Goal: Information Seeking & Learning: Learn about a topic

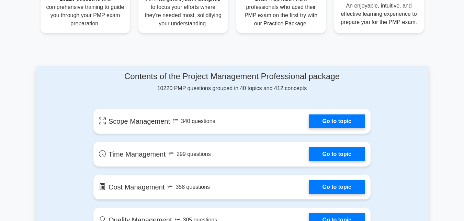
scroll to position [306, 0]
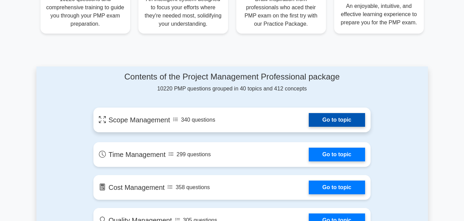
click at [336, 122] on link "Go to topic" at bounding box center [337, 120] width 56 height 14
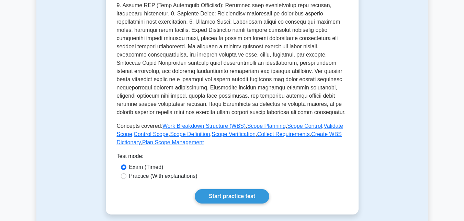
scroll to position [213, 0]
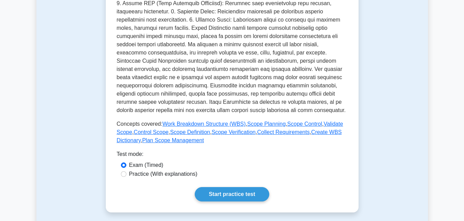
click at [173, 174] on label "Practice (With explanations)" at bounding box center [163, 174] width 68 height 8
click at [126, 174] on input "Practice (With explanations)" at bounding box center [123, 174] width 5 height 5
radio input "true"
click at [222, 193] on link "Start practice test" at bounding box center [232, 194] width 74 height 14
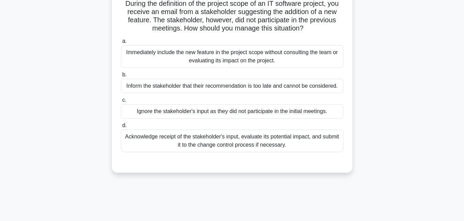
scroll to position [61, 0]
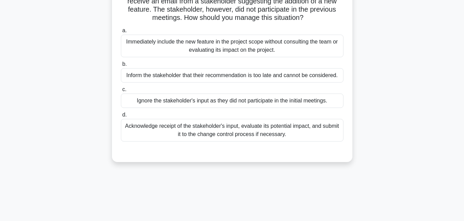
click at [272, 129] on div "Acknowledge receipt of the stakeholder's input, evaluate its potential impact, …" at bounding box center [232, 130] width 222 height 23
click at [121, 117] on input "d. Acknowledge receipt of the stakeholder's input, evaluate its potential impac…" at bounding box center [121, 115] width 0 height 4
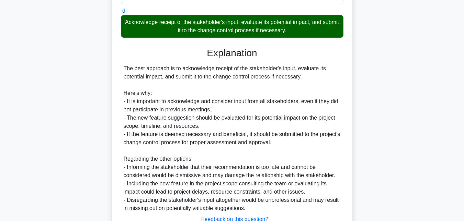
scroll to position [219, 0]
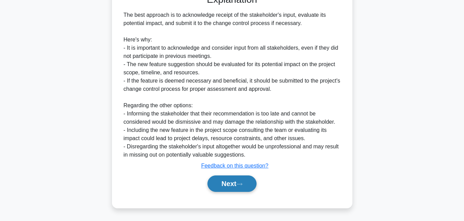
click at [227, 182] on button "Next" at bounding box center [231, 184] width 49 height 16
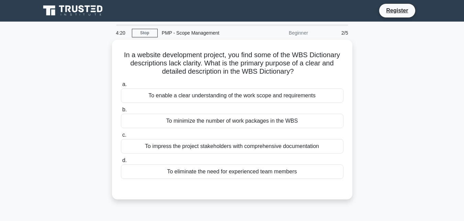
scroll to position [0, 0]
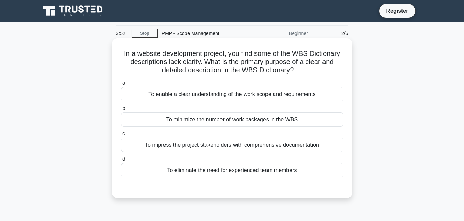
click at [256, 94] on div "To enable a clear understanding of the work scope and requirements" at bounding box center [232, 94] width 222 height 14
click at [121, 85] on input "a. To enable a clear understanding of the work scope and requirements" at bounding box center [121, 83] width 0 height 4
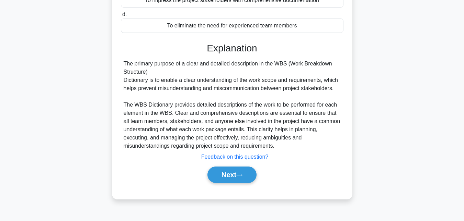
scroll to position [145, 0]
click at [229, 173] on button "Next" at bounding box center [231, 174] width 49 height 16
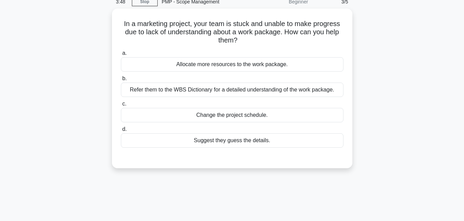
scroll to position [0, 0]
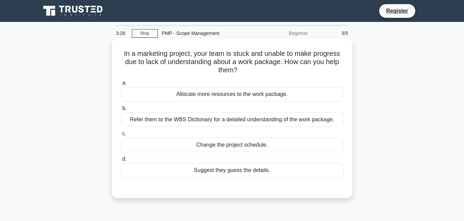
click at [246, 124] on div "Refer them to the WBS Dictionary for a detailed understanding of the work packa…" at bounding box center [232, 120] width 222 height 14
click at [121, 111] on input "b. Refer them to the WBS Dictionary for a detailed understanding of the work pa…" at bounding box center [121, 108] width 0 height 4
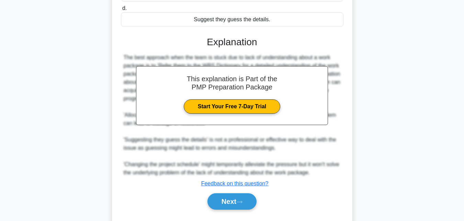
scroll to position [169, 0]
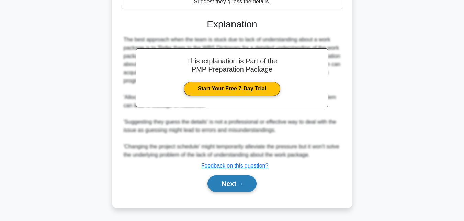
click at [227, 186] on button "Next" at bounding box center [231, 184] width 49 height 16
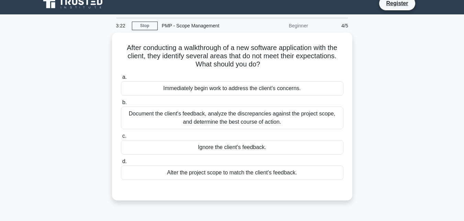
scroll to position [7, 0]
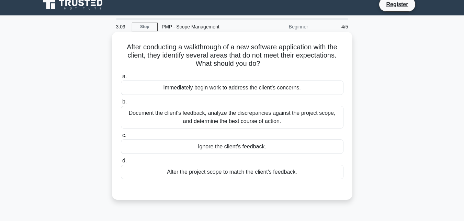
click at [278, 117] on div "Document the client's feedback, analyze the discrepancies against the project s…" at bounding box center [232, 117] width 222 height 23
click at [121, 104] on input "b. Document the client's feedback, analyze the discrepancies against the projec…" at bounding box center [121, 102] width 0 height 4
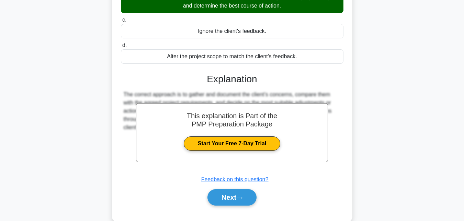
scroll to position [123, 0]
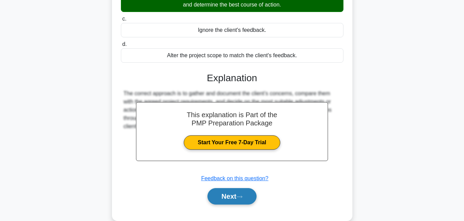
click at [227, 198] on button "Next" at bounding box center [231, 196] width 49 height 16
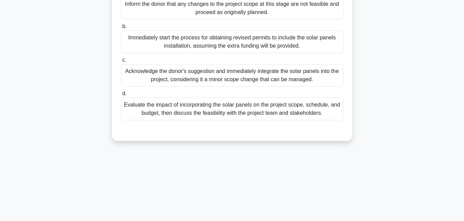
scroll to position [124, 0]
click at [258, 120] on div "Evaluate the impact of incorporating the solar panels on the project scope, sch…" at bounding box center [232, 108] width 222 height 23
click at [121, 96] on input "d. Evaluate the impact of incorporating the solar panels on the project scope, …" at bounding box center [121, 93] width 0 height 4
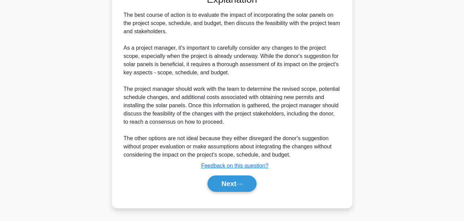
scroll to position [263, 0]
click at [227, 192] on button "Next" at bounding box center [231, 184] width 49 height 16
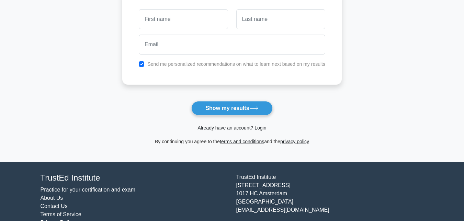
scroll to position [107, 0]
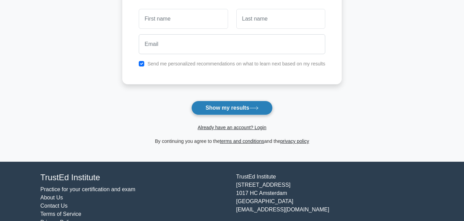
click at [228, 109] on button "Show my results" at bounding box center [231, 108] width 81 height 14
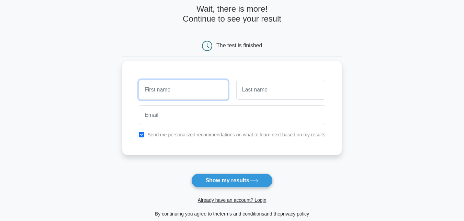
scroll to position [34, 0]
click at [193, 93] on input "text" at bounding box center [183, 91] width 89 height 20
type input "Jesca"
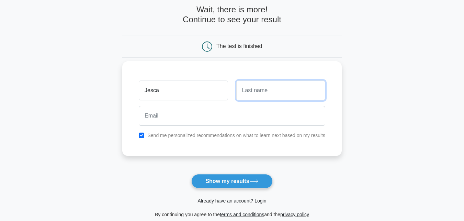
click at [260, 96] on input "text" at bounding box center [280, 91] width 89 height 20
type input "Ndagire"
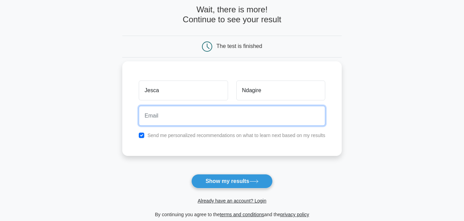
click at [236, 119] on input "email" at bounding box center [232, 116] width 186 height 20
type input "ndagirejesca@gmail.com"
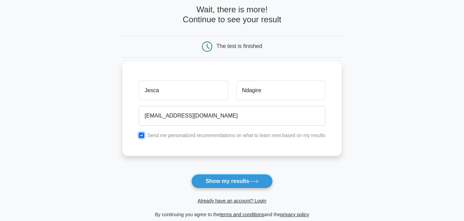
click at [143, 134] on input "checkbox" at bounding box center [141, 135] width 5 height 5
checkbox input "false"
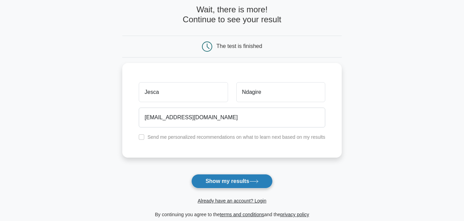
click at [238, 184] on button "Show my results" at bounding box center [231, 181] width 81 height 14
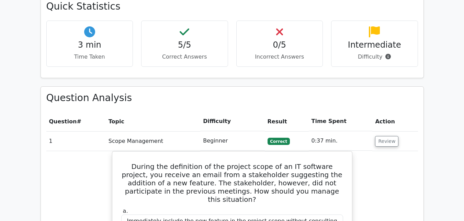
scroll to position [429, 0]
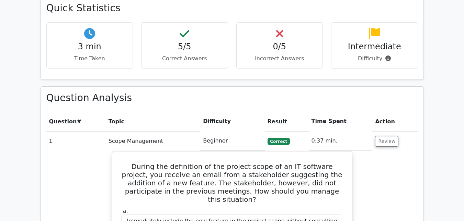
click at [213, 131] on td "Beginner" at bounding box center [232, 141] width 64 height 20
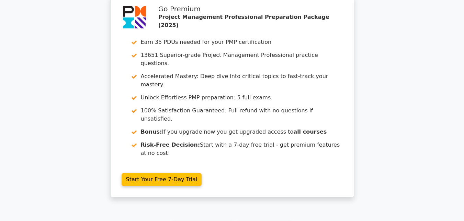
scroll to position [1113, 0]
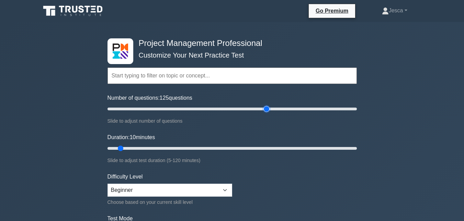
drag, startPoint x: 115, startPoint y: 108, endPoint x: 265, endPoint y: 111, distance: 149.3
click at [265, 111] on input "Number of questions: 125 questions" at bounding box center [231, 109] width 249 height 8
drag, startPoint x: 266, startPoint y: 108, endPoint x: 182, endPoint y: 103, distance: 84.6
click at [182, 105] on input "Number of questions: 65 questions" at bounding box center [231, 109] width 249 height 8
drag, startPoint x: 177, startPoint y: 107, endPoint x: 131, endPoint y: 109, distance: 45.3
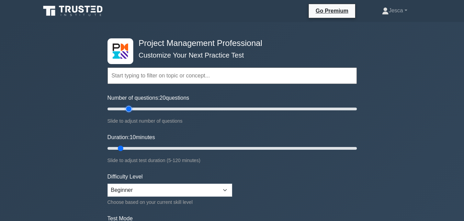
type input "20"
click at [131, 109] on input "Number of questions: 20 questions" at bounding box center [231, 109] width 249 height 8
click at [146, 188] on select "Beginner Intermediate Expert" at bounding box center [169, 190] width 125 height 13
select select "intermediate"
click at [107, 184] on select "Beginner Intermediate Expert" at bounding box center [169, 190] width 125 height 13
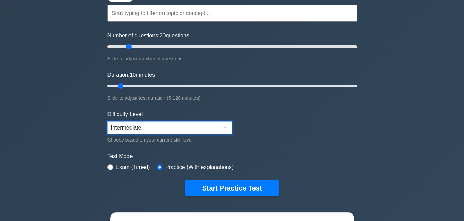
scroll to position [63, 0]
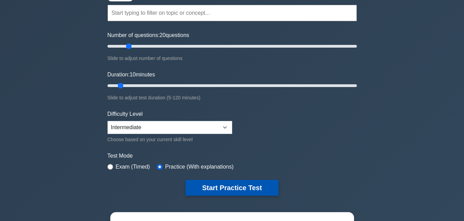
click at [225, 186] on button "Start Practice Test" at bounding box center [231, 188] width 93 height 16
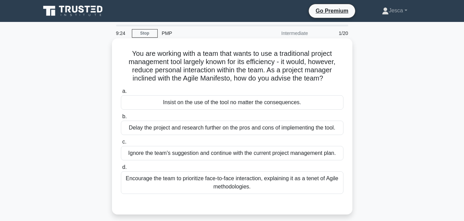
click at [245, 183] on div "Encourage the team to prioritize face-to-face interaction, explaining it as a t…" at bounding box center [232, 183] width 222 height 23
click at [121, 170] on input "d. Encourage the team to prioritize face-to-face interaction, explaining it as …" at bounding box center [121, 167] width 0 height 4
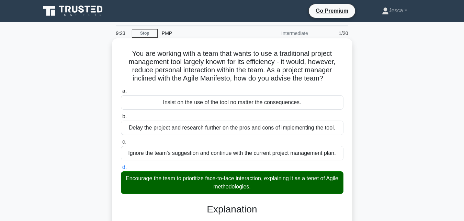
click at [245, 183] on div "Encourage the team to prioritize face-to-face interaction, explaining it as a t…" at bounding box center [232, 183] width 222 height 23
click at [121, 170] on input "d. Encourage the team to prioritize face-to-face interaction, explaining it as …" at bounding box center [121, 167] width 0 height 4
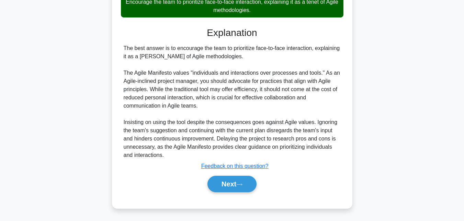
scroll to position [177, 0]
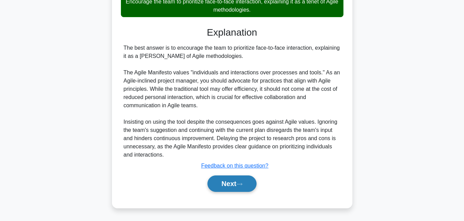
click at [235, 183] on button "Next" at bounding box center [231, 184] width 49 height 16
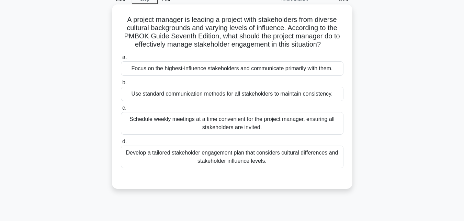
scroll to position [36, 0]
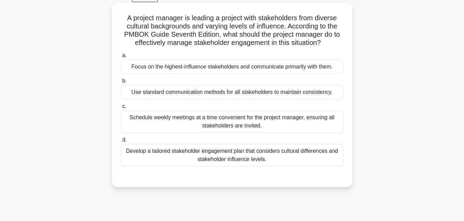
click at [272, 156] on div "Develop a tailored stakeholder engagement plan that considers cultural differen…" at bounding box center [232, 155] width 222 height 23
click at [121, 142] on input "d. Develop a tailored stakeholder engagement plan that considers cultural diffe…" at bounding box center [121, 140] width 0 height 4
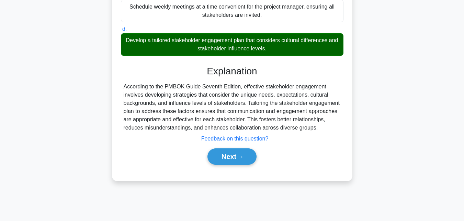
scroll to position [147, 0]
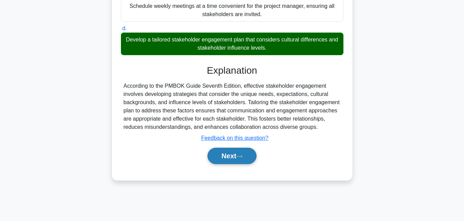
click at [227, 155] on button "Next" at bounding box center [231, 156] width 49 height 16
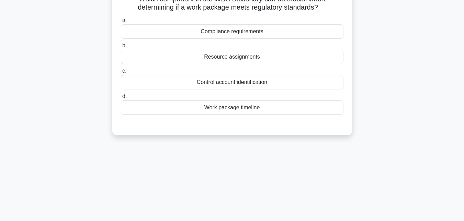
scroll to position [0, 0]
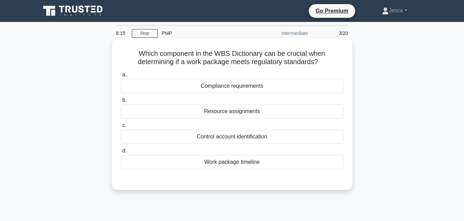
click at [248, 87] on div "Compliance requirements" at bounding box center [232, 86] width 222 height 14
click at [121, 77] on input "a. Compliance requirements" at bounding box center [121, 75] width 0 height 4
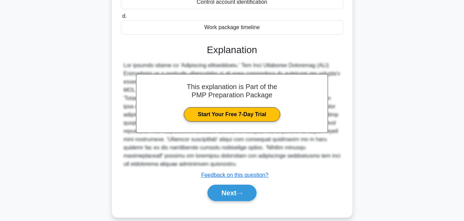
scroll to position [149, 0]
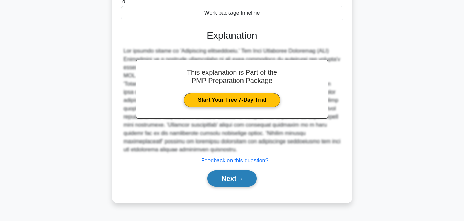
click at [235, 175] on button "Next" at bounding box center [231, 179] width 49 height 16
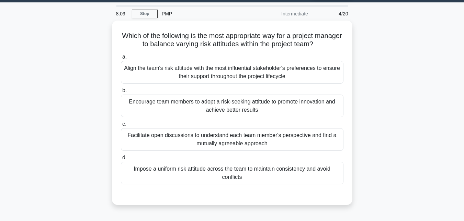
scroll to position [19, 0]
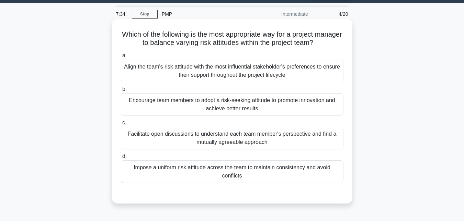
click at [239, 141] on div "Facilitate open discussions to understand each team member's perspective and fi…" at bounding box center [232, 138] width 222 height 23
click at [121, 125] on input "c. Facilitate open discussions to understand each team member's perspective and…" at bounding box center [121, 123] width 0 height 4
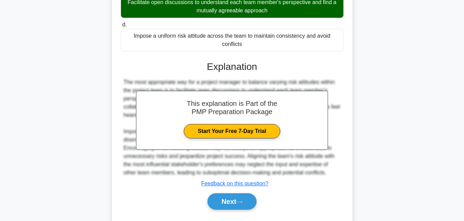
scroll to position [152, 0]
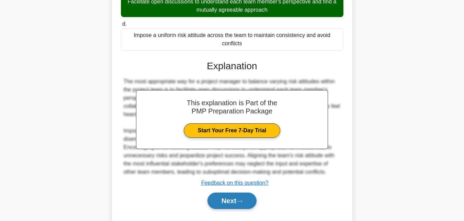
click at [234, 197] on button "Next" at bounding box center [231, 201] width 49 height 16
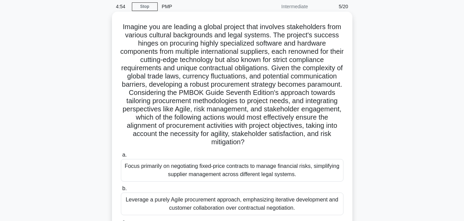
scroll to position [27, 0]
click at [257, 109] on h5 "Imagine you are leading a global project that involves stakeholders from variou…" at bounding box center [232, 84] width 224 height 124
click at [320, 68] on h5 "Imagine you are leading a global project that involves stakeholders from variou…" at bounding box center [232, 84] width 224 height 124
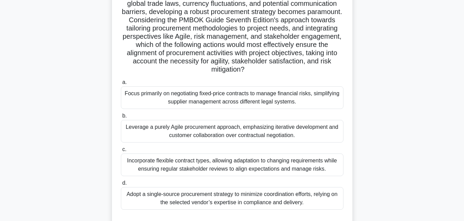
scroll to position [90, 0]
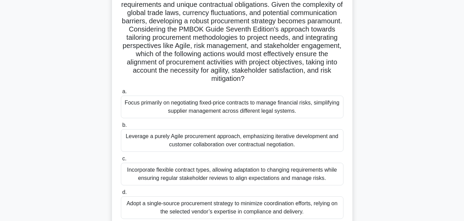
click at [298, 174] on div "Incorporate flexible contract types, allowing adaptation to changing requiremen…" at bounding box center [232, 174] width 222 height 23
click at [121, 161] on input "c. Incorporate flexible contract types, allowing adaptation to changing require…" at bounding box center [121, 159] width 0 height 4
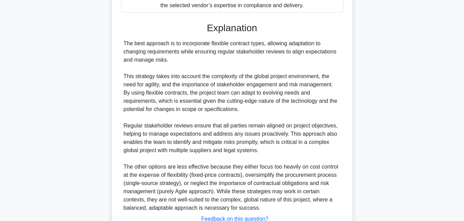
scroll to position [350, 0]
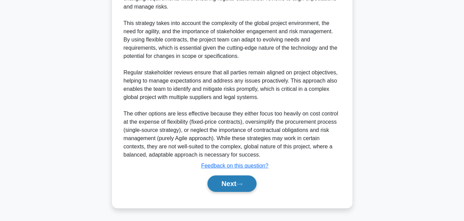
click at [232, 185] on button "Next" at bounding box center [231, 184] width 49 height 16
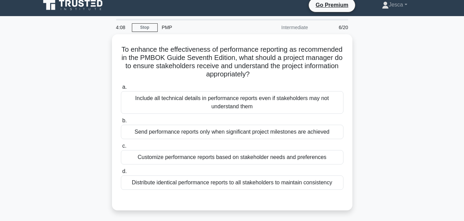
scroll to position [5, 0]
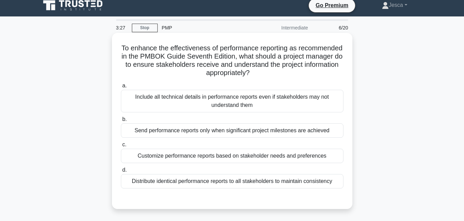
click at [314, 157] on div "Customize performance reports based on stakeholder needs and preferences" at bounding box center [232, 156] width 222 height 14
click at [121, 147] on input "c. Customize performance reports based on stakeholder needs and preferences" at bounding box center [121, 145] width 0 height 4
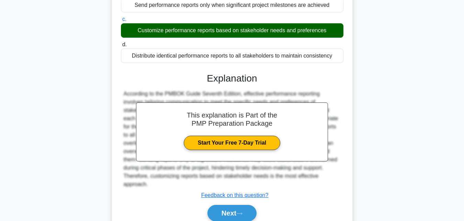
scroll to position [153, 0]
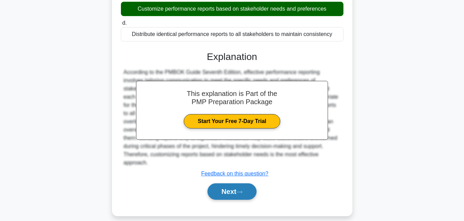
click at [237, 185] on button "Next" at bounding box center [231, 192] width 49 height 16
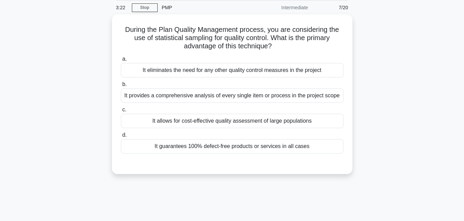
scroll to position [25, 0]
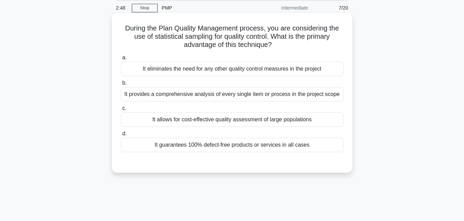
click at [279, 121] on div "It allows for cost-effective quality assessment of large populations" at bounding box center [232, 120] width 222 height 14
click at [121, 111] on input "c. It allows for cost-effective quality assessment of large populations" at bounding box center [121, 108] width 0 height 4
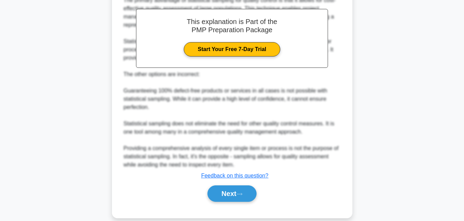
scroll to position [219, 0]
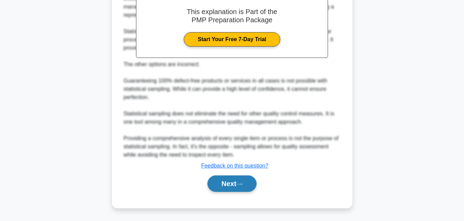
click at [226, 181] on button "Next" at bounding box center [231, 184] width 49 height 16
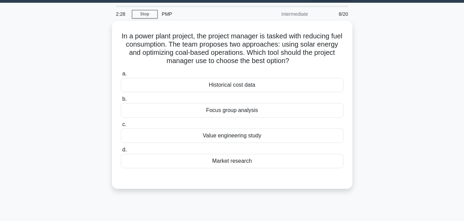
scroll to position [19, 0]
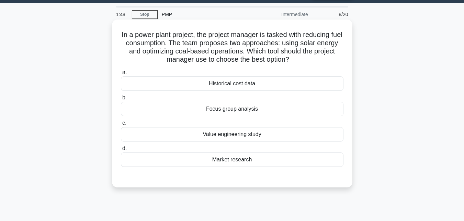
click at [285, 84] on div "Historical cost data" at bounding box center [232, 84] width 222 height 14
click at [121, 75] on input "a. Historical cost data" at bounding box center [121, 72] width 0 height 4
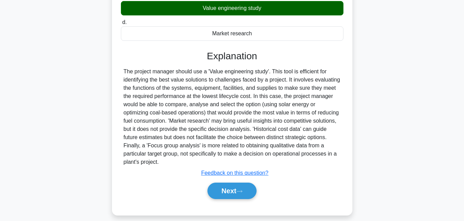
scroll to position [153, 0]
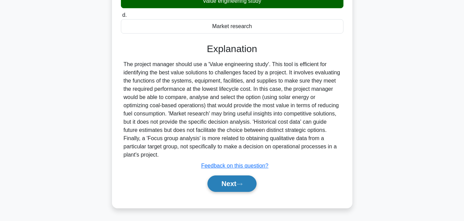
click at [242, 185] on icon at bounding box center [239, 185] width 6 height 4
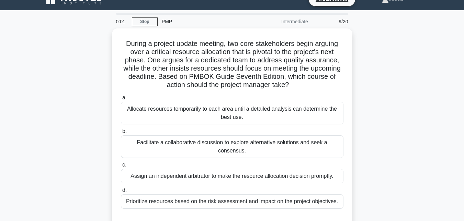
scroll to position [11, 0]
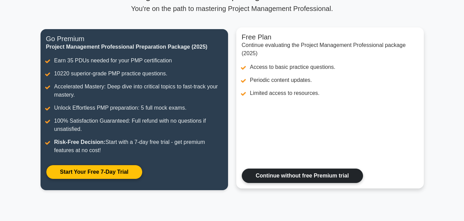
scroll to position [61, 0]
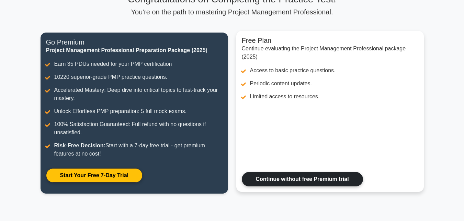
click at [317, 178] on link "Continue without free Premium trial" at bounding box center [302, 179] width 121 height 14
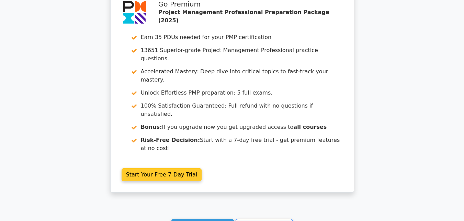
scroll to position [1119, 0]
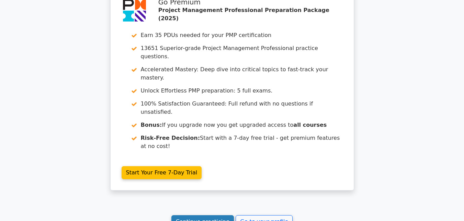
click at [203, 216] on link "Continue practicing" at bounding box center [202, 222] width 63 height 13
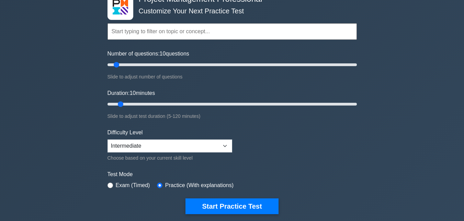
scroll to position [48, 0]
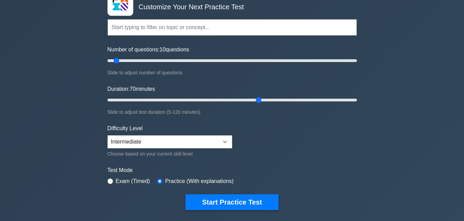
drag, startPoint x: 117, startPoint y: 100, endPoint x: 257, endPoint y: 100, distance: 140.4
click at [257, 100] on input "Duration: 70 minutes" at bounding box center [231, 100] width 249 height 8
drag, startPoint x: 257, startPoint y: 100, endPoint x: 373, endPoint y: 99, distance: 116.0
type input "120"
click at [357, 99] on input "Duration: 120 minutes" at bounding box center [231, 100] width 249 height 8
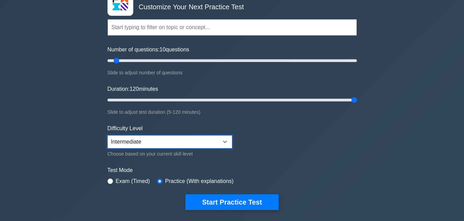
click at [202, 142] on select "Beginner Intermediate Expert" at bounding box center [169, 142] width 125 height 13
click at [107, 136] on select "Beginner Intermediate Expert" at bounding box center [169, 142] width 125 height 13
drag, startPoint x: 115, startPoint y: 61, endPoint x: 167, endPoint y: 66, distance: 52.1
type input "50"
click at [167, 65] on input "Number of questions: 50 questions" at bounding box center [231, 61] width 249 height 8
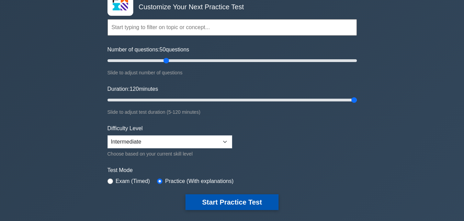
click at [227, 206] on button "Start Practice Test" at bounding box center [231, 203] width 93 height 16
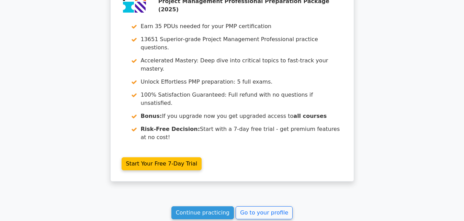
scroll to position [1215, 0]
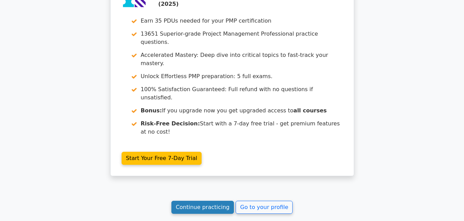
click at [216, 201] on link "Continue practicing" at bounding box center [202, 207] width 63 height 13
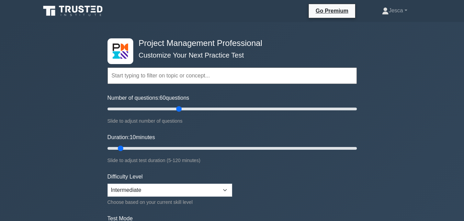
drag, startPoint x: 117, startPoint y: 108, endPoint x: 177, endPoint y: 108, distance: 60.1
type input "60"
click at [177, 108] on input "Number of questions: 60 questions" at bounding box center [231, 109] width 249 height 8
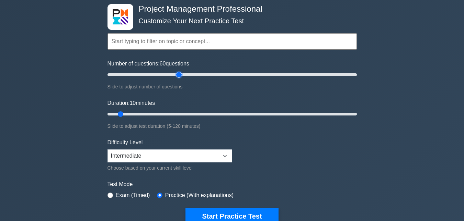
scroll to position [35, 0]
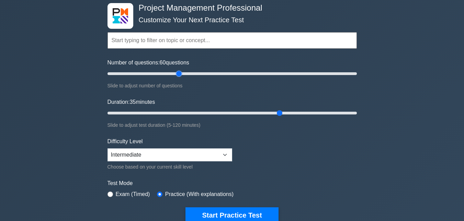
drag, startPoint x: 121, startPoint y: 114, endPoint x: 281, endPoint y: 116, distance: 160.0
type input "85"
click at [281, 116] on input "Duration: 35 minutes" at bounding box center [231, 113] width 249 height 8
click at [279, 112] on input "Duration: 85 minutes" at bounding box center [231, 113] width 249 height 8
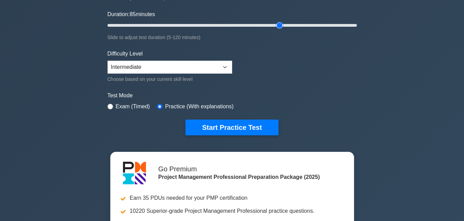
scroll to position [124, 0]
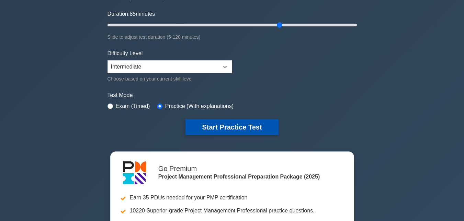
click at [236, 128] on button "Start Practice Test" at bounding box center [231, 127] width 93 height 16
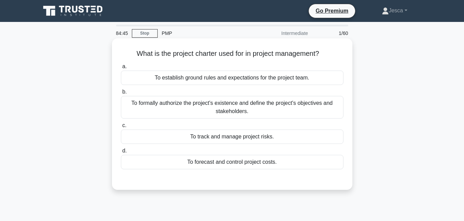
click at [272, 107] on div "To formally authorize the project's existence and define the project's objectiv…" at bounding box center [232, 107] width 222 height 23
click at [121, 94] on input "b. To formally authorize the project's existence and define the project's objec…" at bounding box center [121, 92] width 0 height 4
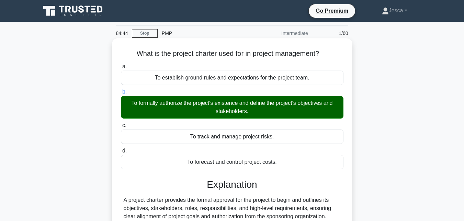
scroll to position [149, 0]
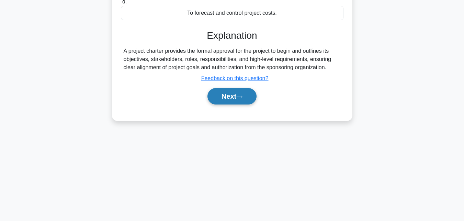
click at [230, 93] on button "Next" at bounding box center [231, 96] width 49 height 16
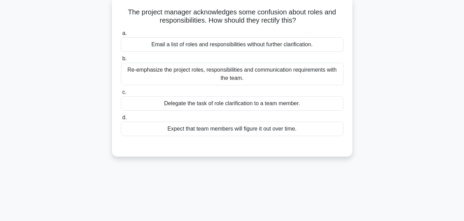
scroll to position [15, 0]
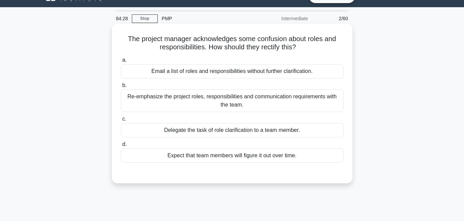
click at [270, 109] on div "Re-emphasize the project roles, responsibilities and communication requirements…" at bounding box center [232, 101] width 222 height 23
click at [121, 88] on input "b. Re-emphasize the project roles, responsibilities and communication requireme…" at bounding box center [121, 85] width 0 height 4
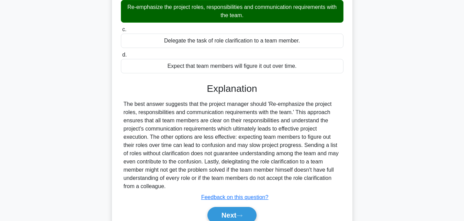
scroll to position [149, 0]
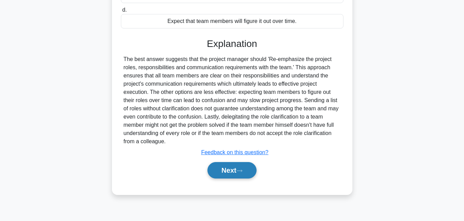
click at [237, 174] on button "Next" at bounding box center [231, 170] width 49 height 16
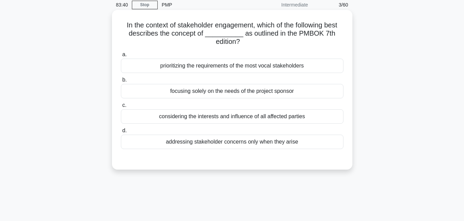
scroll to position [26, 0]
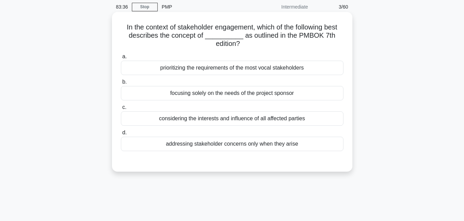
click at [212, 120] on div "considering the interests and influence of all affected parties" at bounding box center [232, 119] width 222 height 14
click at [121, 110] on input "c. considering the interests and influence of all affected parties" at bounding box center [121, 107] width 0 height 4
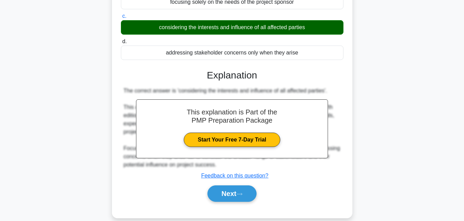
scroll to position [118, 0]
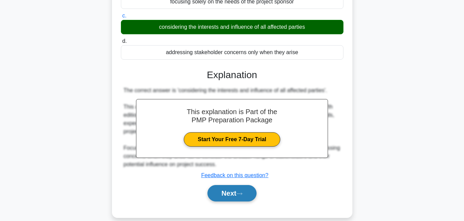
click at [228, 197] on button "Next" at bounding box center [231, 193] width 49 height 16
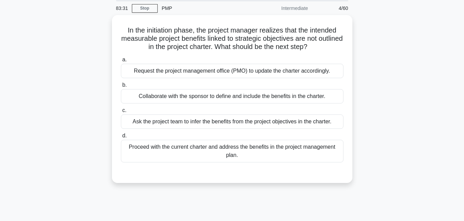
scroll to position [24, 0]
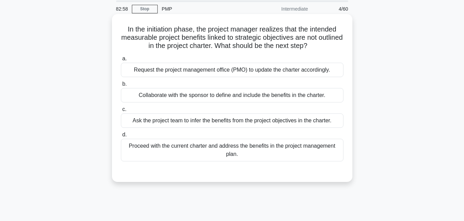
click at [269, 94] on div "Collaborate with the sponsor to define and include the benefits in the charter." at bounding box center [232, 95] width 222 height 14
click at [121, 87] on input "b. Collaborate with the sponsor to define and include the benefits in the chart…" at bounding box center [121, 84] width 0 height 4
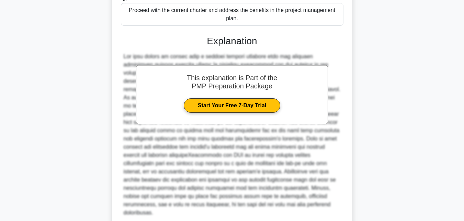
scroll to position [210, 0]
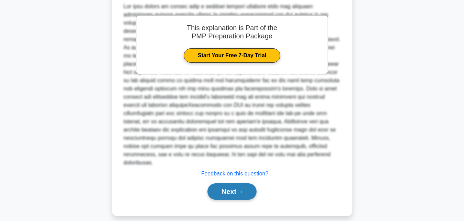
click at [235, 184] on button "Next" at bounding box center [231, 192] width 49 height 16
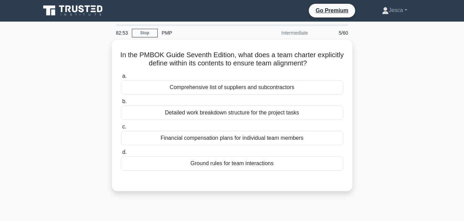
scroll to position [0, 0]
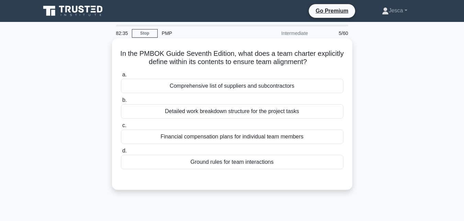
click at [252, 162] on div "Ground rules for team interactions" at bounding box center [232, 162] width 222 height 14
click at [121, 153] on input "d. Ground rules for team interactions" at bounding box center [121, 151] width 0 height 4
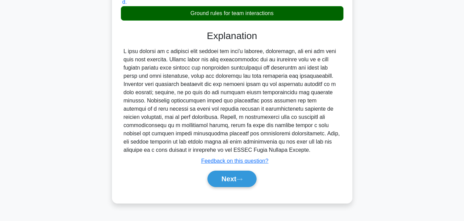
scroll to position [149, 0]
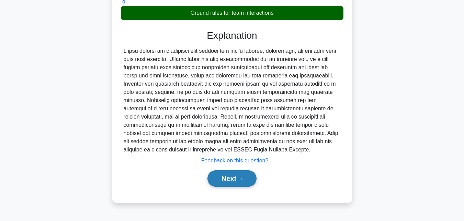
click at [230, 181] on button "Next" at bounding box center [231, 179] width 49 height 16
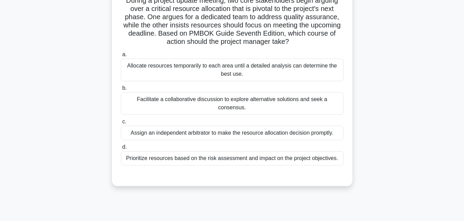
scroll to position [56, 0]
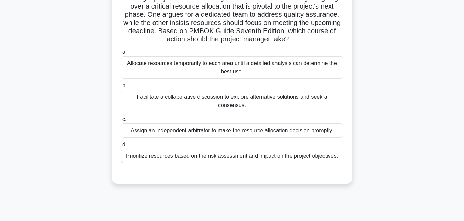
click at [303, 95] on div "Facilitate a collaborative discussion to explore alternative solutions and seek…" at bounding box center [232, 101] width 222 height 23
click at [121, 88] on input "b. Facilitate a collaborative discussion to explore alternative solutions and s…" at bounding box center [121, 86] width 0 height 4
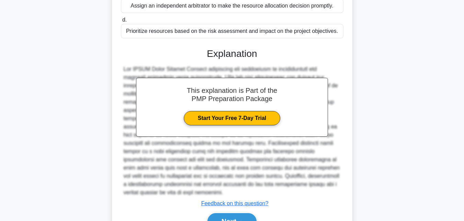
scroll to position [219, 0]
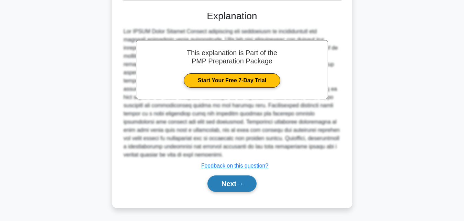
click at [229, 187] on button "Next" at bounding box center [231, 184] width 49 height 16
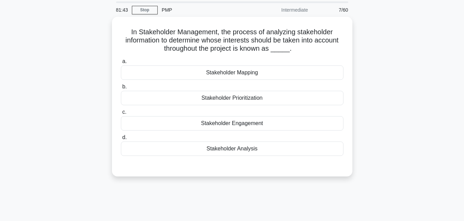
scroll to position [23, 0]
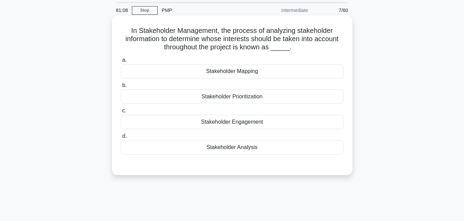
click at [279, 149] on div "Stakeholder Analysis" at bounding box center [232, 147] width 222 height 14
click at [121, 139] on input "d. Stakeholder Analysis" at bounding box center [121, 136] width 0 height 4
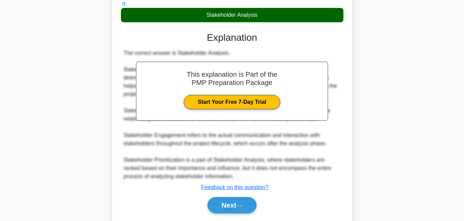
scroll to position [177, 0]
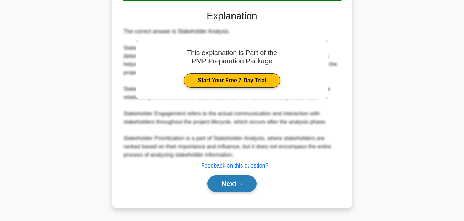
click at [231, 189] on button "Next" at bounding box center [231, 184] width 49 height 16
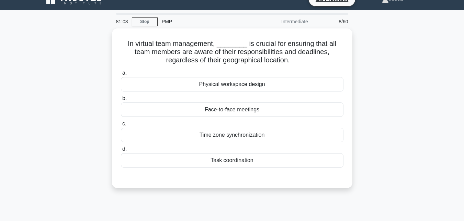
scroll to position [11, 0]
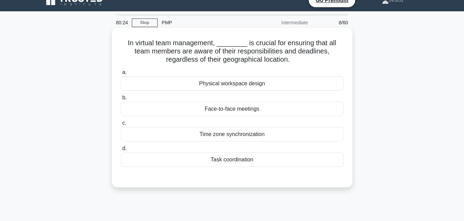
click at [257, 165] on div "Task coordination" at bounding box center [232, 160] width 222 height 14
click at [121, 151] on input "d. Task coordination" at bounding box center [121, 149] width 0 height 4
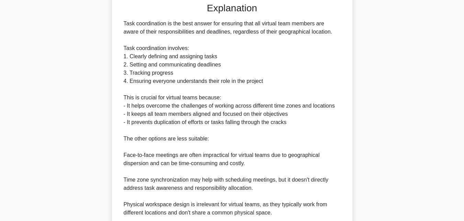
scroll to position [243, 0]
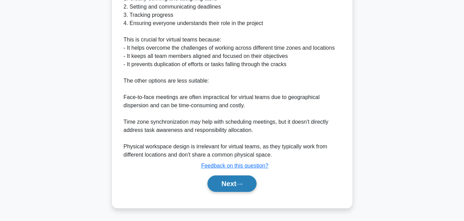
click at [233, 185] on button "Next" at bounding box center [231, 184] width 49 height 16
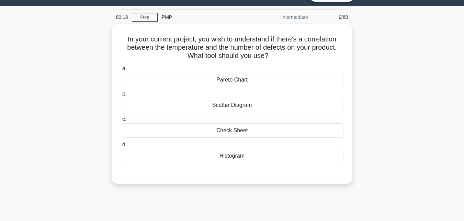
scroll to position [16, 0]
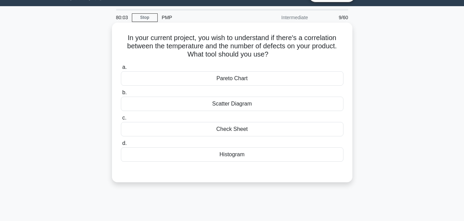
click at [233, 103] on div "Scatter Diagram" at bounding box center [232, 104] width 222 height 14
click at [121, 95] on input "b. Scatter Diagram" at bounding box center [121, 93] width 0 height 4
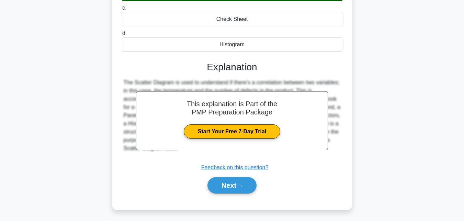
scroll to position [149, 0]
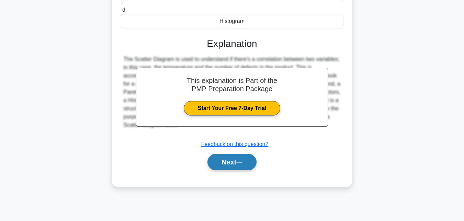
click at [231, 163] on button "Next" at bounding box center [231, 162] width 49 height 16
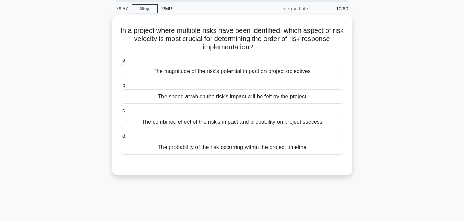
scroll to position [23, 0]
click at [276, 125] on div "The combined effect of the risk's impact and probability on project success" at bounding box center [232, 122] width 222 height 14
click at [121, 114] on input "c. The combined effect of the risk's impact and probability on project success" at bounding box center [121, 111] width 0 height 4
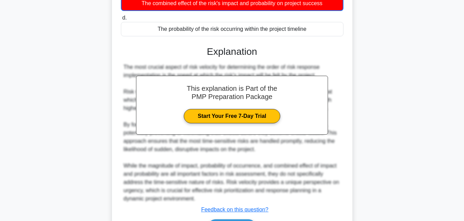
scroll to position [186, 0]
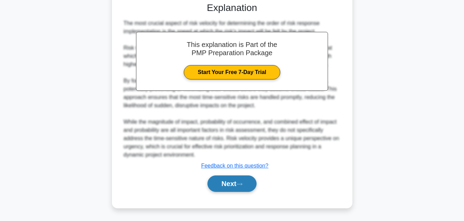
click at [232, 182] on button "Next" at bounding box center [231, 184] width 49 height 16
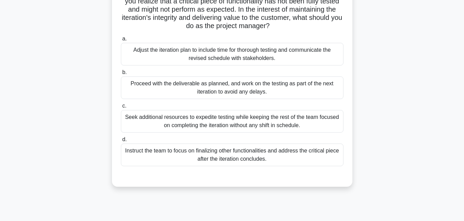
scroll to position [61, 0]
click at [290, 122] on div "Seek additional resources to expedite testing while keeping the rest of the tea…" at bounding box center [232, 121] width 222 height 23
click at [121, 108] on input "c. Seek additional resources to expedite testing while keeping the rest of the …" at bounding box center [121, 106] width 0 height 4
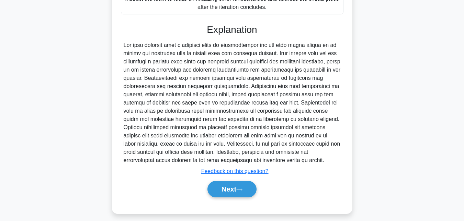
scroll to position [219, 0]
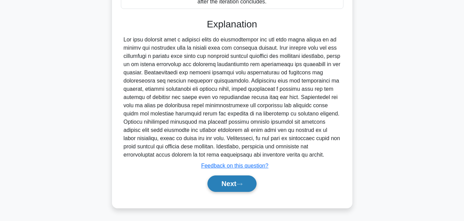
click at [229, 189] on button "Next" at bounding box center [231, 184] width 49 height 16
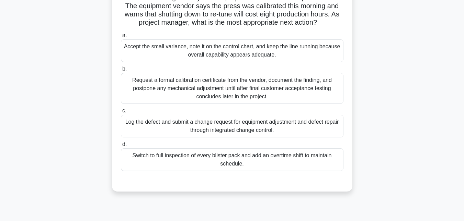
scroll to position [74, 0]
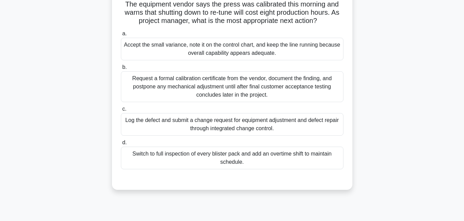
click at [274, 134] on div "Log the defect and submit a change request for equipment adjustment and defect …" at bounding box center [232, 124] width 222 height 23
click at [121, 112] on input "c. Log the defect and submit a change request for equipment adjustment and defe…" at bounding box center [121, 109] width 0 height 4
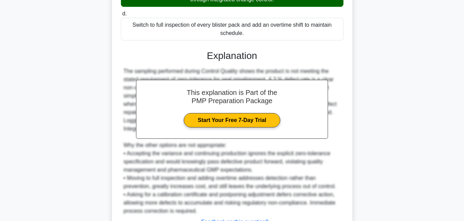
scroll to position [268, 0]
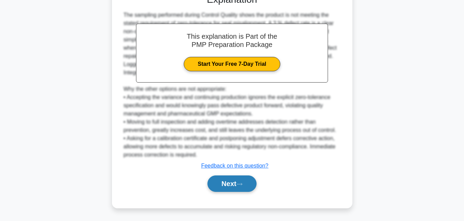
click at [234, 185] on button "Next" at bounding box center [231, 184] width 49 height 16
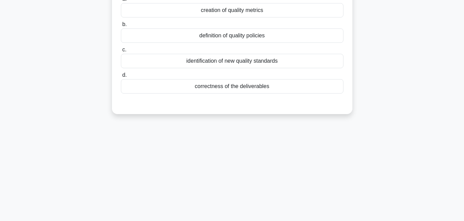
scroll to position [0, 0]
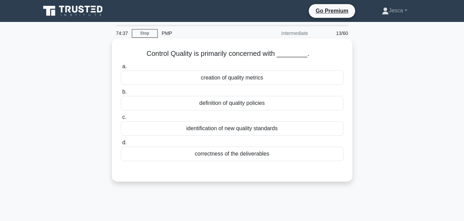
click at [239, 77] on div "creation of quality metrics" at bounding box center [232, 78] width 222 height 14
click at [121, 69] on input "a. creation of quality metrics" at bounding box center [121, 67] width 0 height 4
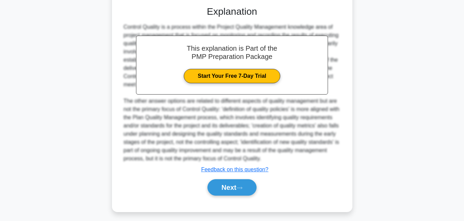
scroll to position [170, 0]
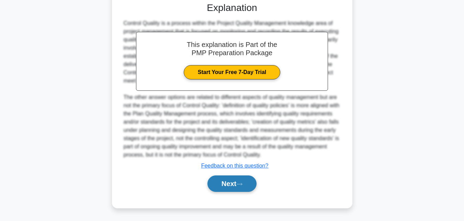
click at [228, 181] on button "Next" at bounding box center [231, 184] width 49 height 16
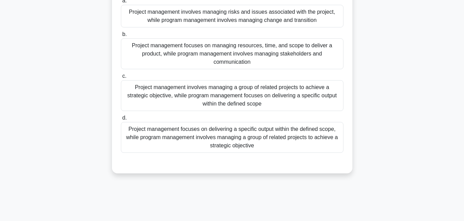
scroll to position [76, 0]
click at [264, 136] on div "Project management focuses on delivering a specific output within the defined s…" at bounding box center [232, 137] width 222 height 31
click at [121, 120] on input "d. Project management focuses on delivering a specific output within the define…" at bounding box center [121, 118] width 0 height 4
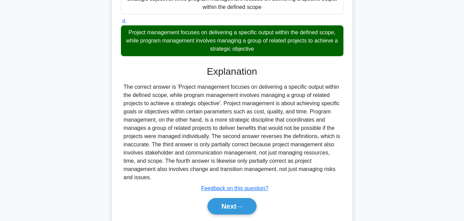
scroll to position [194, 0]
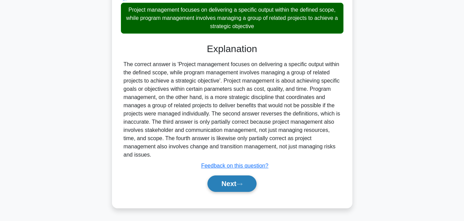
click at [227, 183] on button "Next" at bounding box center [231, 184] width 49 height 16
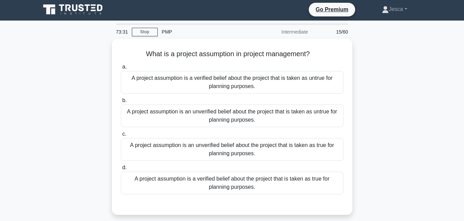
scroll to position [0, 0]
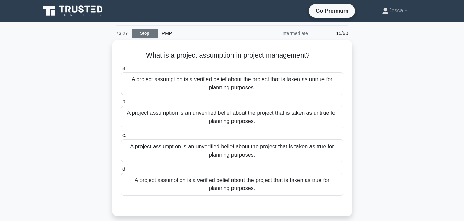
click at [139, 32] on link "Stop" at bounding box center [145, 33] width 26 height 9
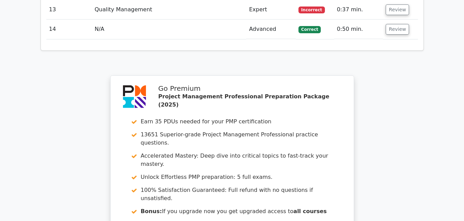
scroll to position [1113, 0]
